Goal: Task Accomplishment & Management: Use online tool/utility

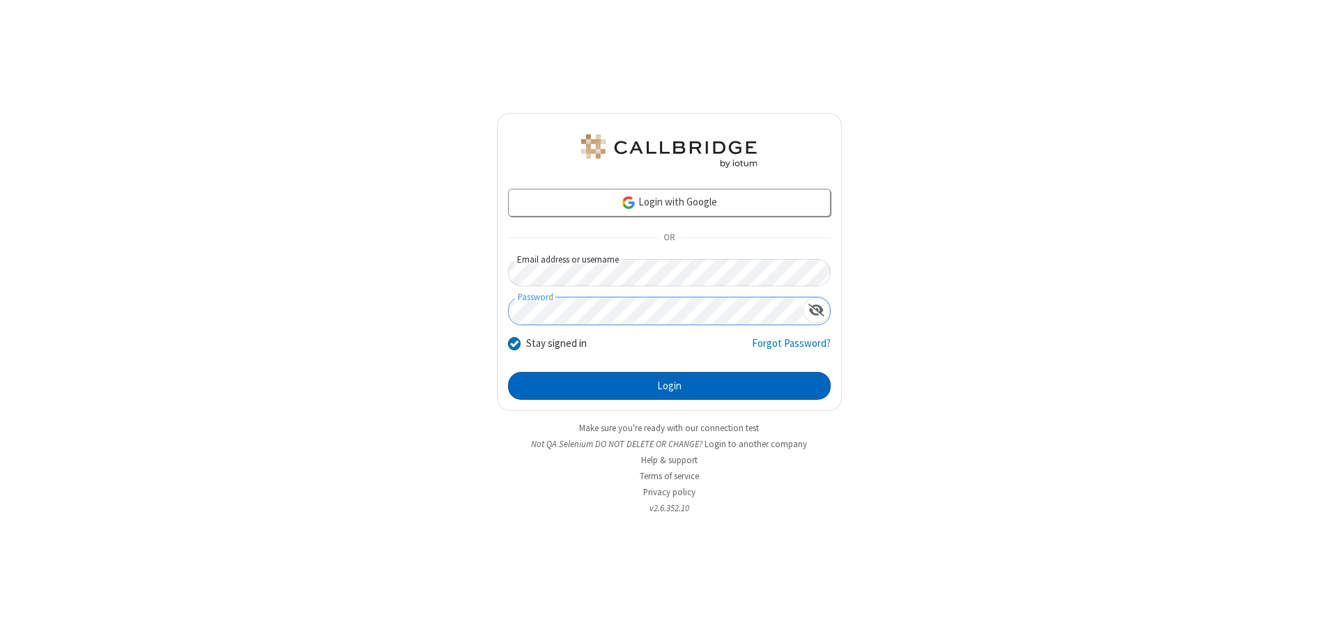
click at [669, 386] on button "Login" at bounding box center [669, 386] width 323 height 28
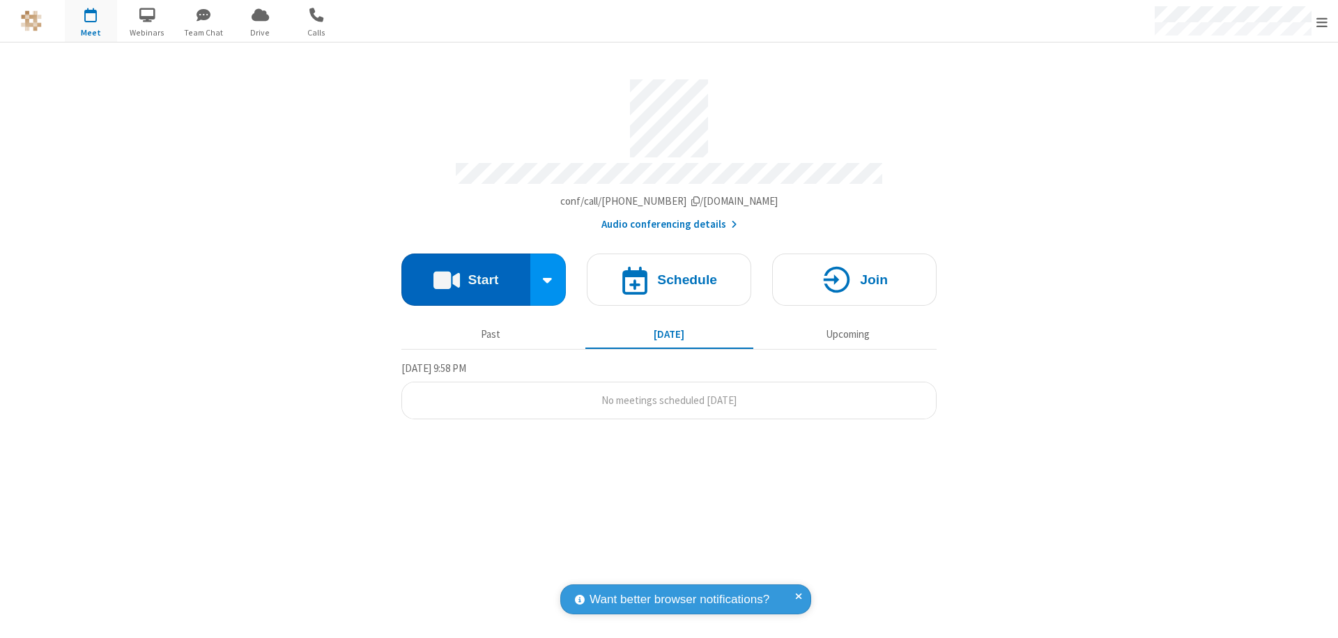
click at [466, 273] on button "Start" at bounding box center [465, 280] width 129 height 52
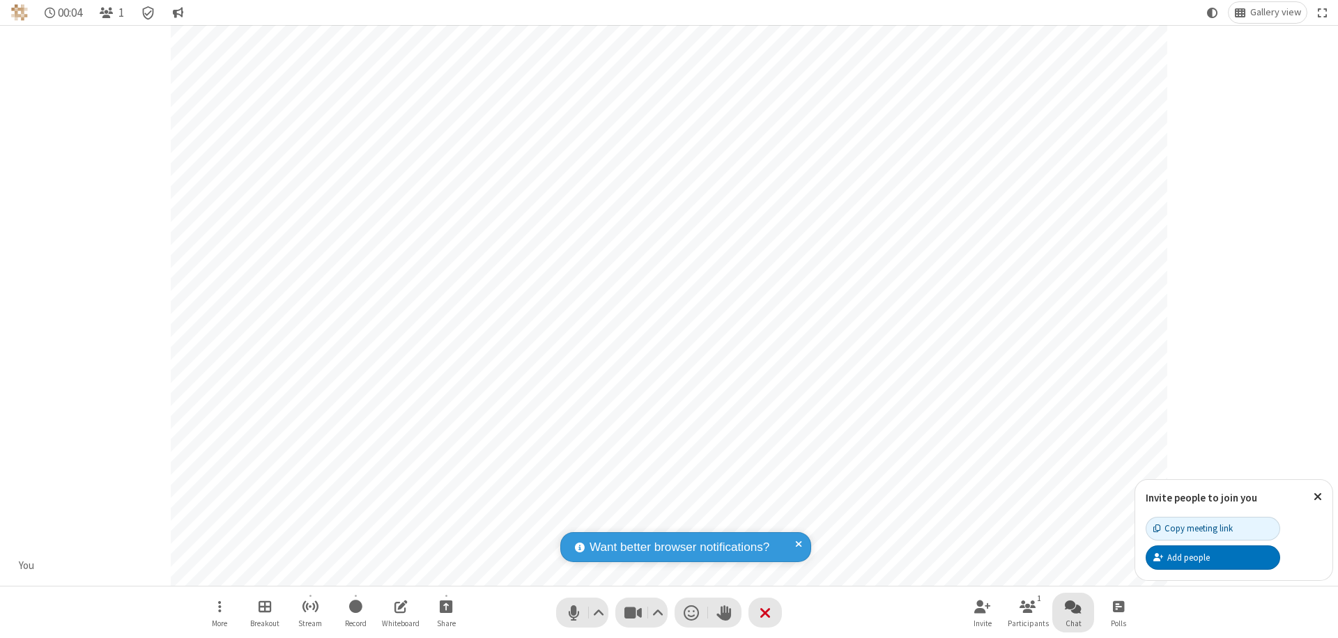
click at [1073, 606] on span "Open chat" at bounding box center [1073, 606] width 17 height 17
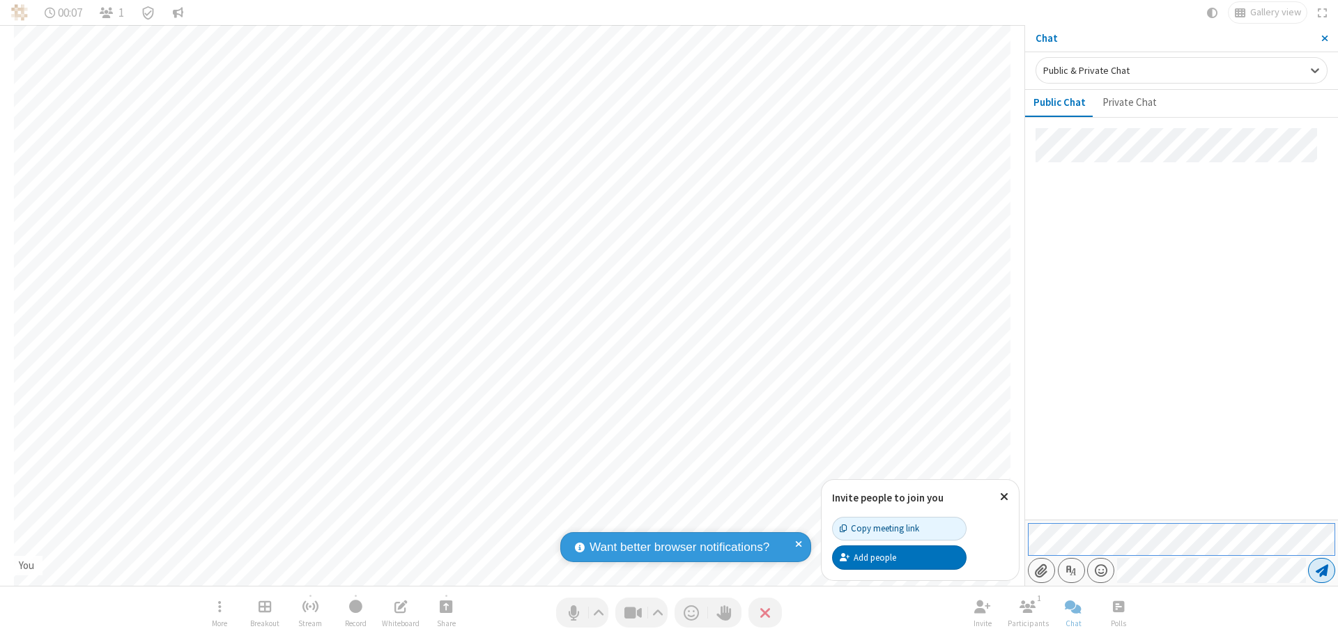
click at [1322, 571] on span "Send message" at bounding box center [1322, 571] width 13 height 14
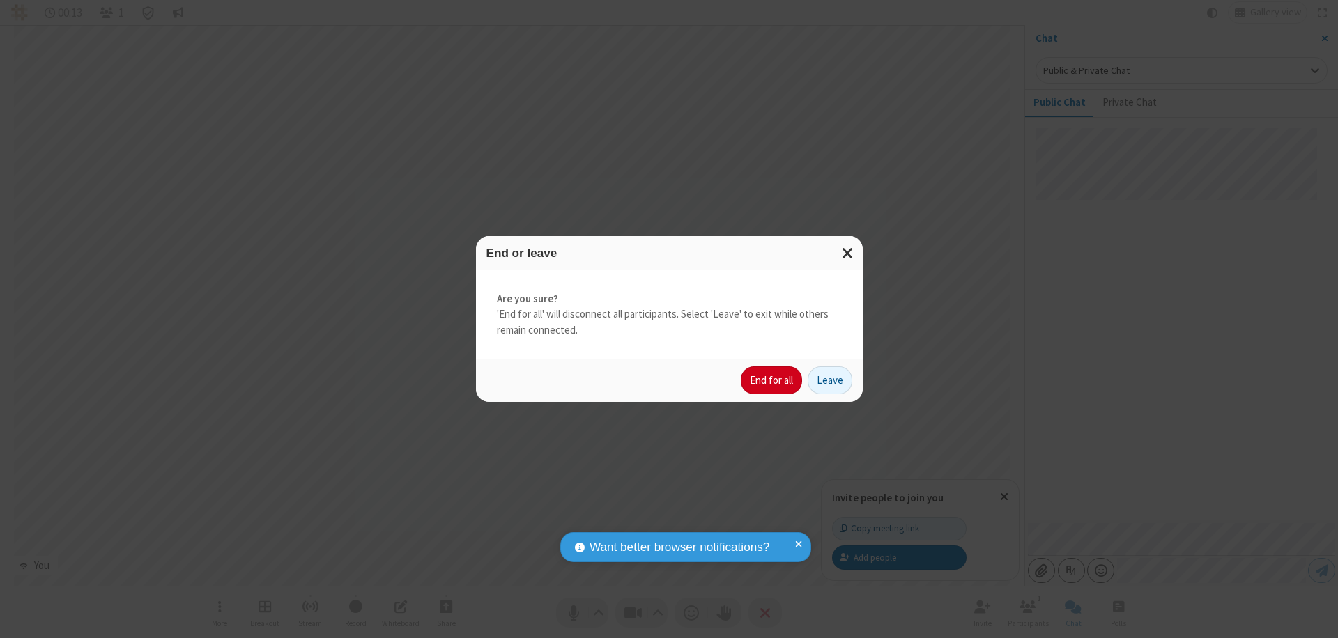
click at [772, 381] on button "End for all" at bounding box center [771, 381] width 61 height 28
